Goal: Task Accomplishment & Management: Manage account settings

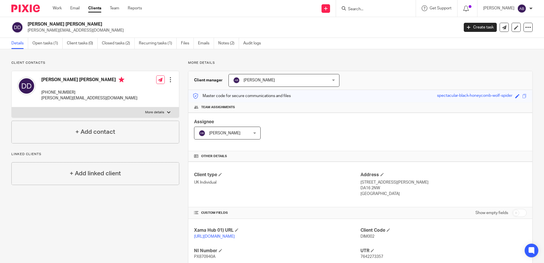
click at [94, 89] on div "[PERSON_NAME] [PERSON_NAME] [PHONE_NUMBER] [PERSON_NAME][EMAIL_ADDRESS][DOMAIN_…" at bounding box center [89, 89] width 96 height 24
drag, startPoint x: 76, startPoint y: 92, endPoint x: 50, endPoint y: 93, distance: 26.2
click at [50, 93] on p "[PHONE_NUMBER]" at bounding box center [89, 93] width 96 height 6
copy p "[PHONE_NUMBER]"
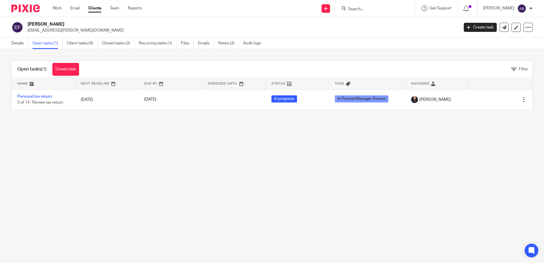
click at [373, 11] on input "Search" at bounding box center [373, 9] width 51 height 5
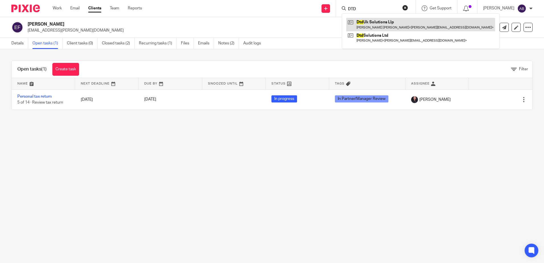
type input "DTD"
click at [384, 23] on link at bounding box center [420, 24] width 149 height 13
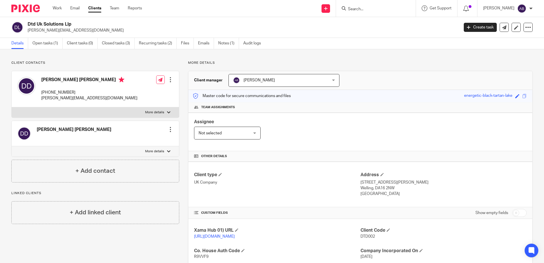
click at [389, 9] on input "Search" at bounding box center [373, 9] width 51 height 5
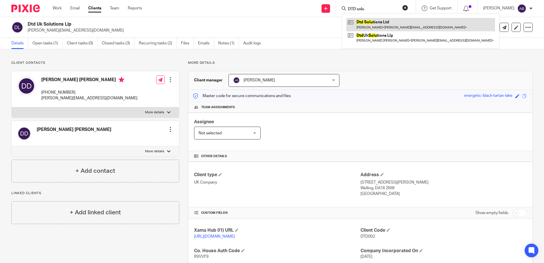
type input "DTD solu"
click at [390, 21] on link at bounding box center [420, 24] width 149 height 13
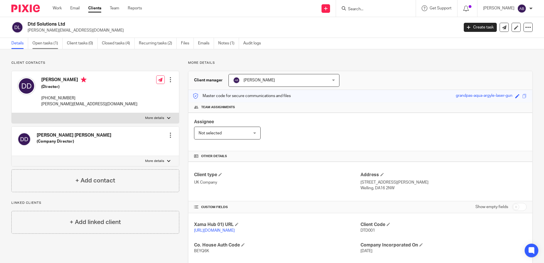
click at [43, 45] on link "Open tasks (1)" at bounding box center [47, 43] width 30 height 11
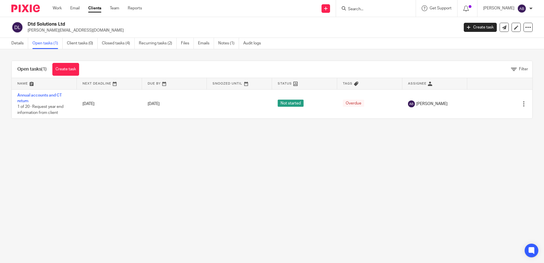
click at [46, 96] on link "Annual accounts and CT return" at bounding box center [39, 98] width 44 height 10
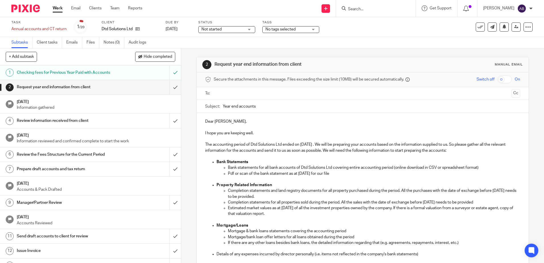
click at [48, 87] on h1 "Request year end information from client" at bounding box center [66, 87] width 98 height 9
click at [237, 91] on input "text" at bounding box center [362, 93] width 293 height 7
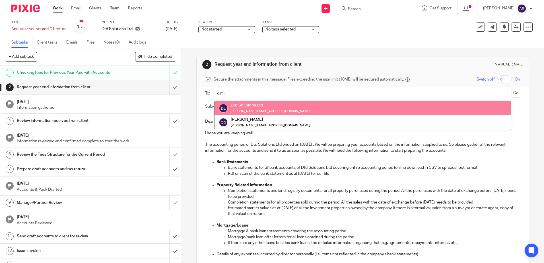
type input "dimi"
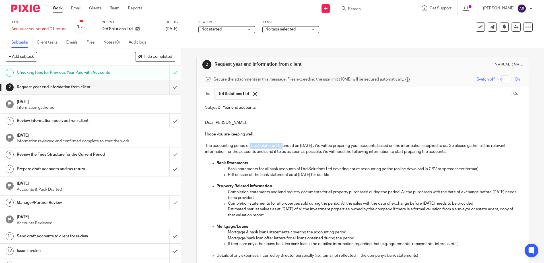
drag, startPoint x: 249, startPoint y: 145, endPoint x: 281, endPoint y: 146, distance: 32.5
click at [281, 146] on p "The accounting period of Dtd Solutions Ltd ended on 31 May 2025 . We will be pr…" at bounding box center [362, 149] width 315 height 12
copy p "Dtd Solutions Ltd"
click at [261, 109] on input "Year end accounts" at bounding box center [371, 107] width 297 height 13
drag, startPoint x: 261, startPoint y: 109, endPoint x: 218, endPoint y: 107, distance: 43.0
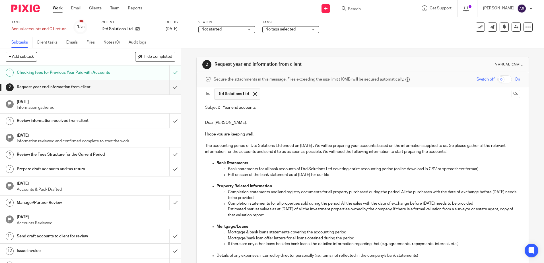
click at [218, 107] on div "Subject: Year end accounts" at bounding box center [362, 107] width 315 height 13
paste input "Dtd Solutions Ltd"
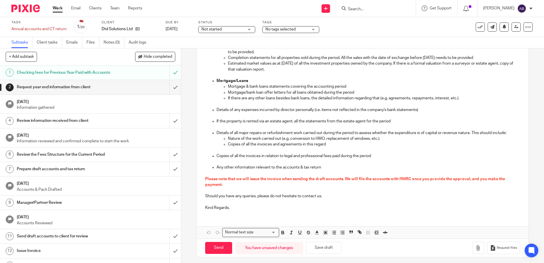
scroll to position [149, 0]
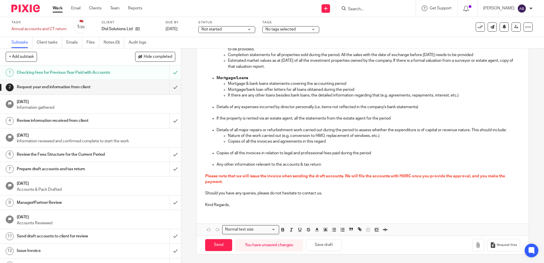
type input "Dtd Solutions Ltd YE accounts"
click at [241, 205] on p "Kind Regards," at bounding box center [362, 205] width 315 height 6
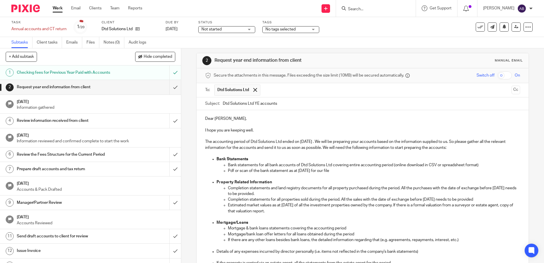
scroll to position [0, 0]
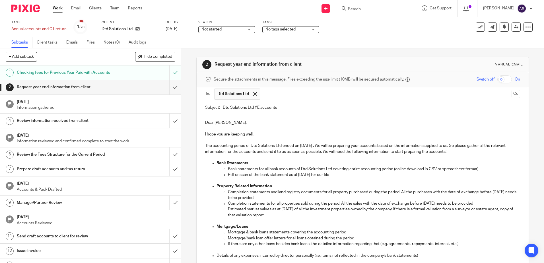
click at [264, 221] on p at bounding box center [374, 221] width 292 height 6
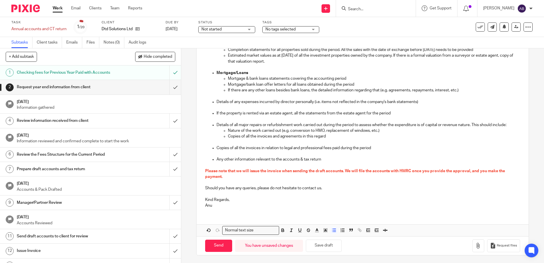
scroll to position [155, 0]
click at [216, 249] on input "Send" at bounding box center [218, 245] width 27 height 12
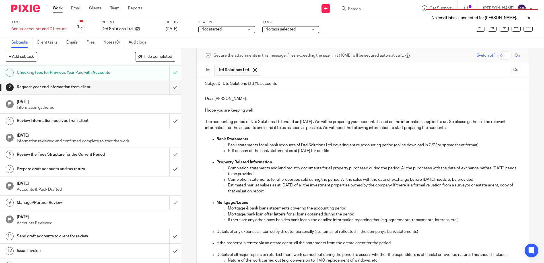
scroll to position [0, 0]
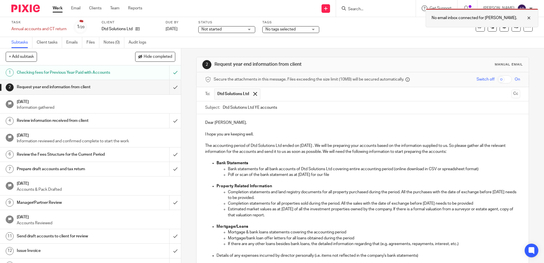
click at [529, 19] on div at bounding box center [524, 18] width 15 height 7
click at [526, 28] on icon at bounding box center [528, 27] width 6 height 6
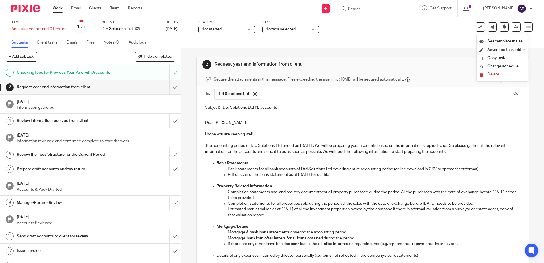
click at [528, 9] on div "[PERSON_NAME]" at bounding box center [508, 8] width 50 height 9
click at [519, 30] on span "Email integration" at bounding box center [515, 31] width 30 height 4
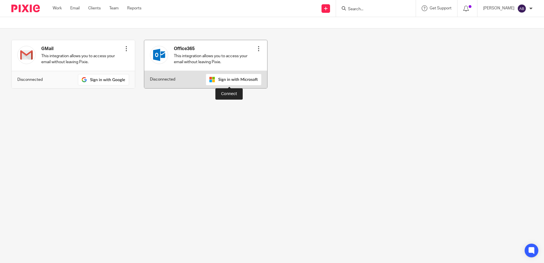
click at [222, 81] on img at bounding box center [234, 80] width 56 height 12
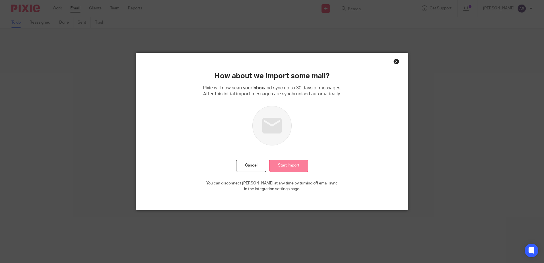
click at [286, 167] on input "Start Import" at bounding box center [288, 166] width 39 height 12
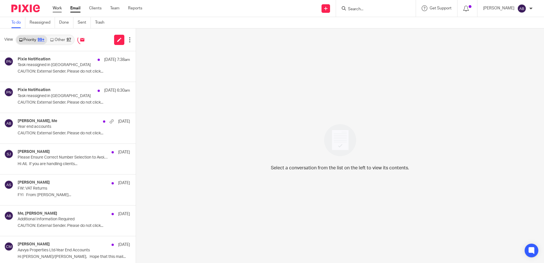
click at [60, 8] on link "Work" at bounding box center [57, 8] width 9 height 6
click at [375, 11] on input "Search" at bounding box center [373, 9] width 51 height 5
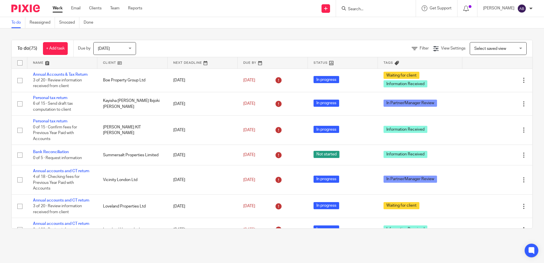
click at [375, 11] on input "Search" at bounding box center [373, 9] width 51 height 5
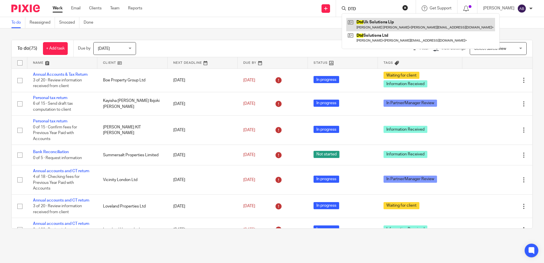
type input "DTD"
click at [383, 20] on link at bounding box center [420, 24] width 149 height 13
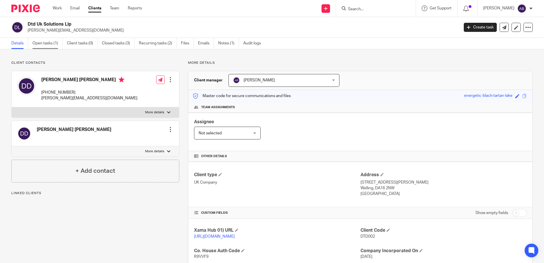
click at [46, 44] on link "Open tasks (1)" at bounding box center [47, 43] width 30 height 11
click at [54, 42] on link "Open tasks (1)" at bounding box center [47, 43] width 30 height 11
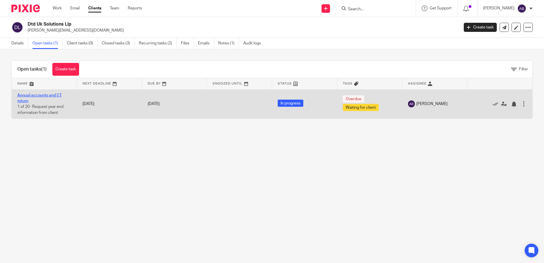
click at [38, 96] on link "Annual accounts and CT return" at bounding box center [39, 98] width 44 height 10
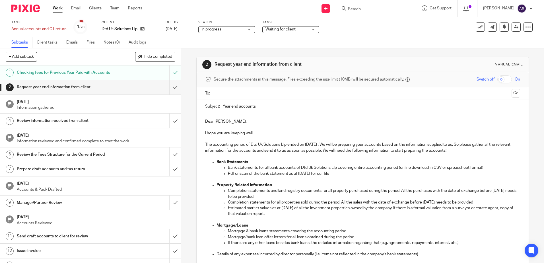
click at [82, 86] on h1 "Request year end information from client" at bounding box center [66, 87] width 98 height 9
click at [260, 107] on input "Year end accounts" at bounding box center [371, 106] width 297 height 13
click at [219, 106] on div "Subject: Year end accounts" at bounding box center [362, 106] width 315 height 13
drag, startPoint x: 287, startPoint y: 143, endPoint x: 250, endPoint y: 145, distance: 37.3
click at [250, 145] on p "The accounting period of Dtd Uk Solutions Llp ended on [DATE] . We will be prep…" at bounding box center [362, 148] width 315 height 12
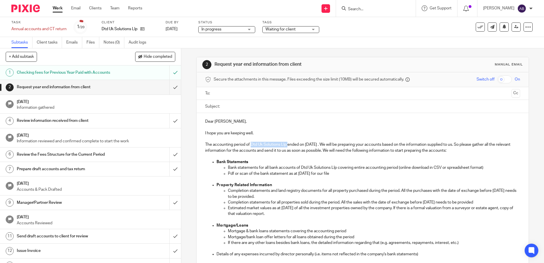
copy p "Dtd Uk Solutions Llp"
click at [214, 104] on label "Subject:" at bounding box center [212, 107] width 15 height 6
click at [223, 104] on input "Subject:" at bounding box center [371, 106] width 297 height 13
paste input "Dtd Uk Solutions Llp"
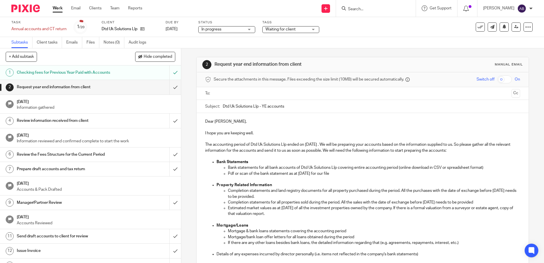
type input "Dtd Uk Solutions Llp - YE accounts"
click at [241, 96] on input "text" at bounding box center [362, 93] width 293 height 7
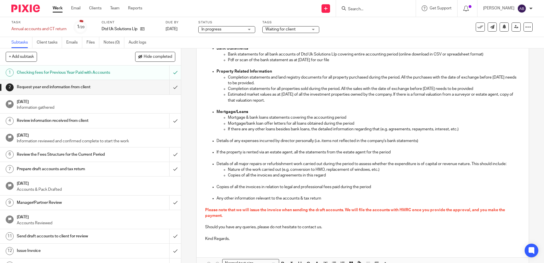
scroll to position [142, 0]
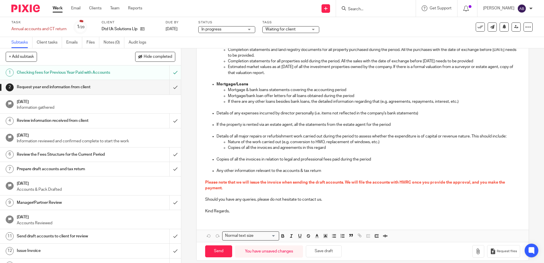
click at [236, 208] on p at bounding box center [362, 206] width 315 height 6
click at [235, 213] on p "Kind Regards," at bounding box center [362, 211] width 315 height 6
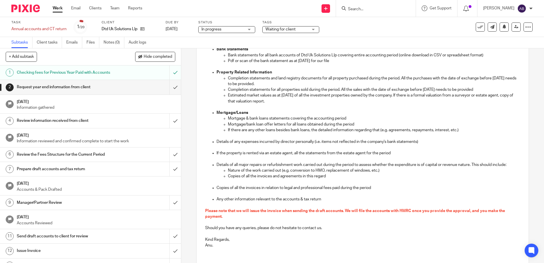
scroll to position [155, 0]
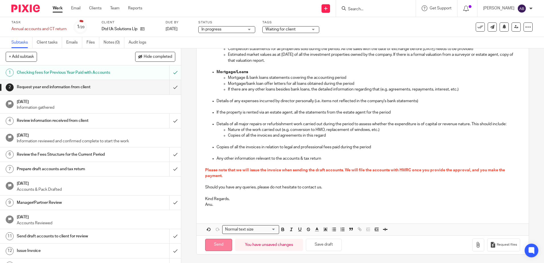
click at [217, 241] on input "Send" at bounding box center [218, 245] width 27 height 12
type input "Sent"
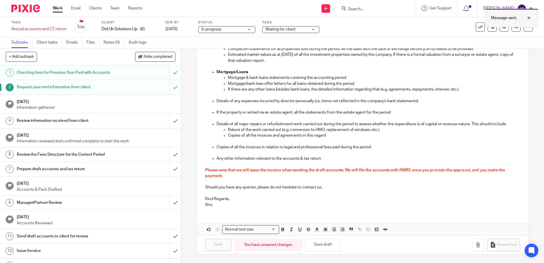
click at [528, 18] on div at bounding box center [524, 18] width 15 height 7
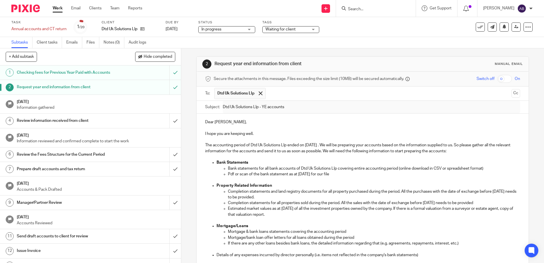
scroll to position [0, 0]
click at [378, 7] on input "Search" at bounding box center [373, 9] width 51 height 5
type input "rachel"
click button "submit" at bounding box center [0, 0] width 0 height 0
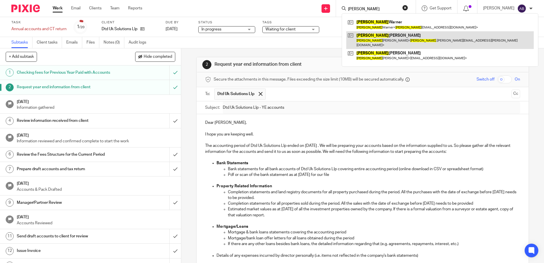
click at [387, 40] on link at bounding box center [440, 40] width 188 height 18
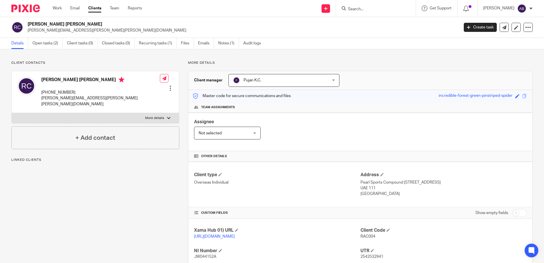
click at [45, 39] on link "Open tasks (2)" at bounding box center [47, 43] width 30 height 11
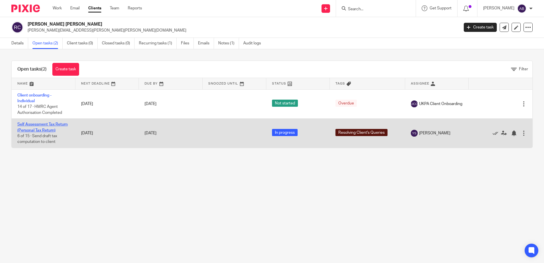
click at [45, 128] on link "Self Assessment Tax Return (Personal Tax Return)" at bounding box center [42, 127] width 50 height 10
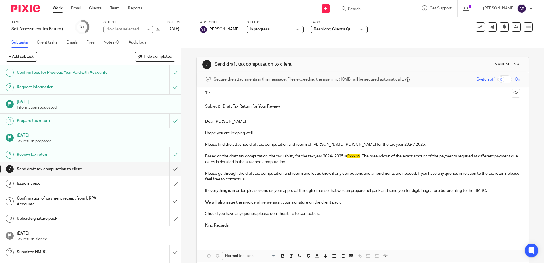
click at [320, 30] on span "Resolving Client's Queries" at bounding box center [337, 29] width 46 height 4
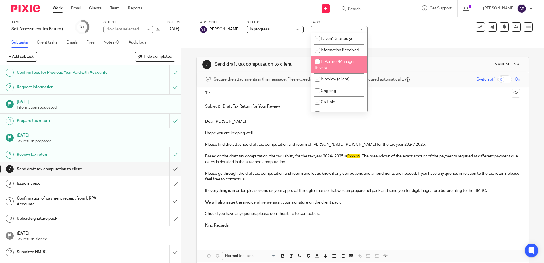
click at [315, 61] on input "checkbox" at bounding box center [317, 61] width 11 height 11
checkbox input "true"
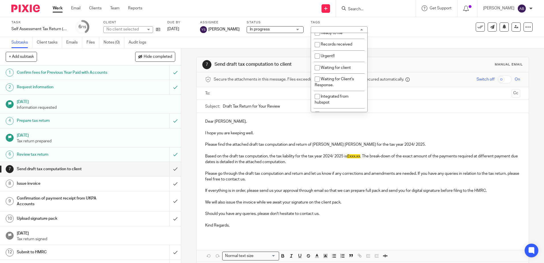
scroll to position [130, 0]
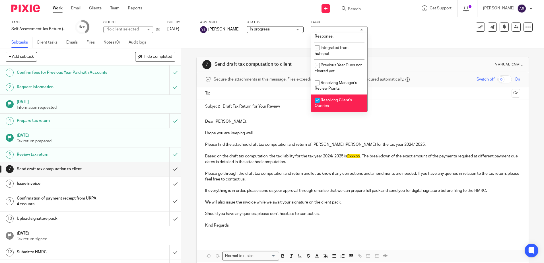
click at [318, 100] on input "checkbox" at bounding box center [317, 100] width 11 height 11
checkbox input "false"
click at [52, 170] on h1 "Send draft tax computation to client" at bounding box center [66, 169] width 98 height 9
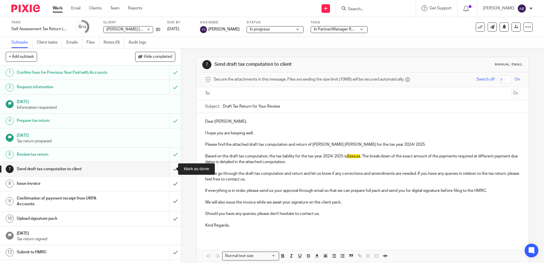
click at [169, 170] on input "submit" at bounding box center [90, 169] width 181 height 14
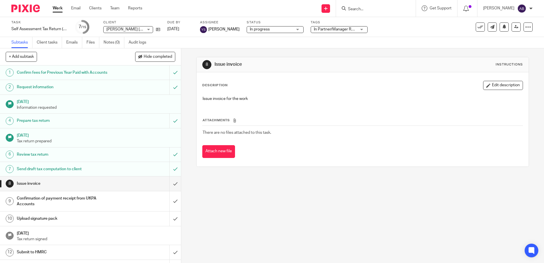
click at [527, 19] on p "Task completed." at bounding box center [531, 18] width 29 height 6
click at [514, 26] on icon at bounding box center [516, 27] width 4 height 4
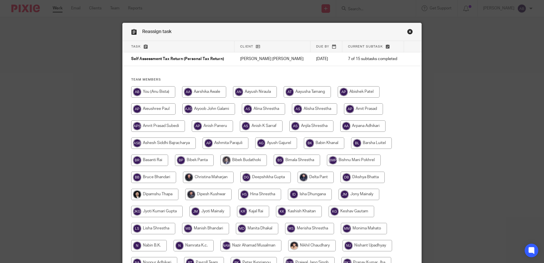
scroll to position [178, 0]
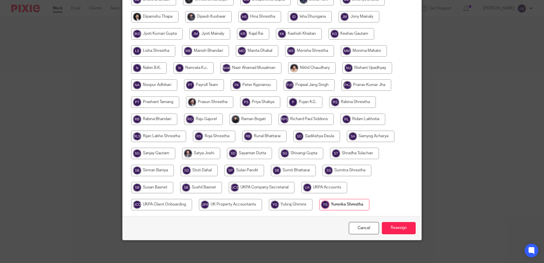
click at [309, 186] on input "radio" at bounding box center [324, 187] width 46 height 11
radio input "true"
click at [400, 227] on input "Reassign" at bounding box center [399, 228] width 34 height 12
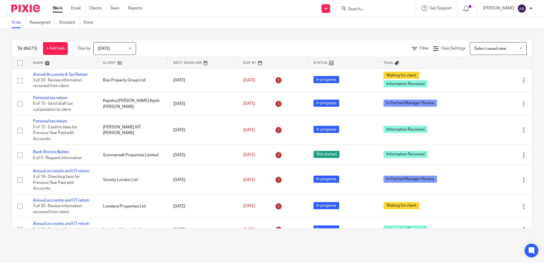
click at [385, 7] on input "Search" at bounding box center [373, 9] width 51 height 5
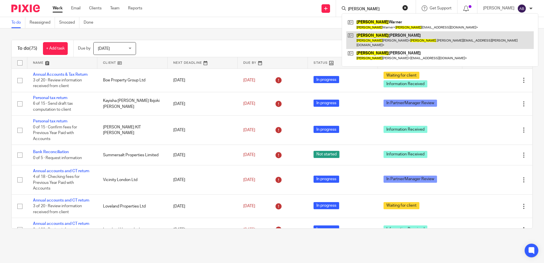
type input "rachel"
click at [389, 42] on link at bounding box center [440, 40] width 188 height 18
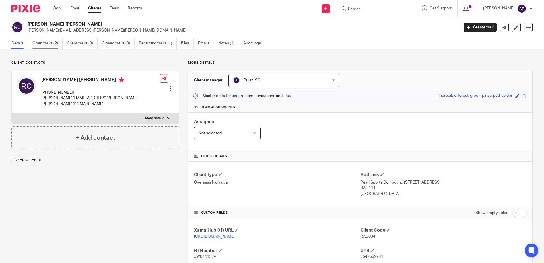
click at [49, 42] on link "Open tasks (2)" at bounding box center [47, 43] width 30 height 11
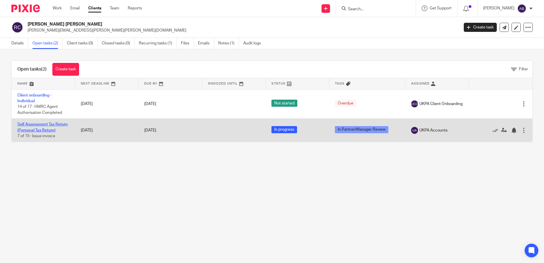
click at [37, 129] on link "Self Assessment Tax Return (Personal Tax Return)" at bounding box center [42, 127] width 50 height 10
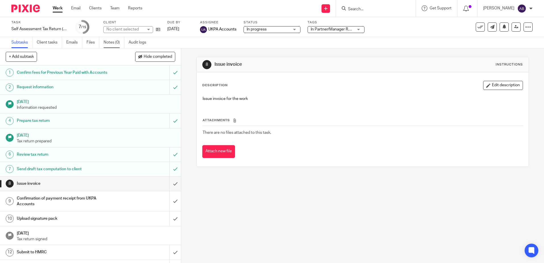
click at [109, 41] on link "Notes (0)" at bounding box center [114, 42] width 21 height 11
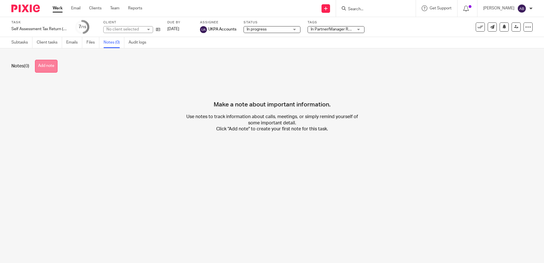
click at [52, 68] on button "Add note" at bounding box center [46, 66] width 22 height 13
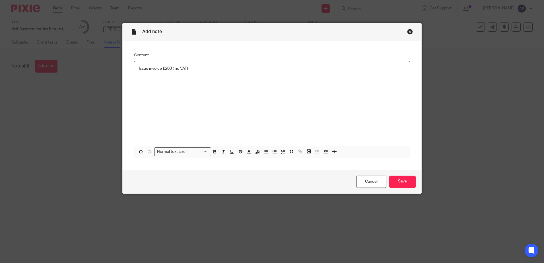
click at [161, 69] on p "Issue invoice £200 ( no VAT)" at bounding box center [272, 69] width 266 height 6
click at [408, 182] on input "Save" at bounding box center [402, 182] width 26 height 12
